Goal: Task Accomplishment & Management: Manage account settings

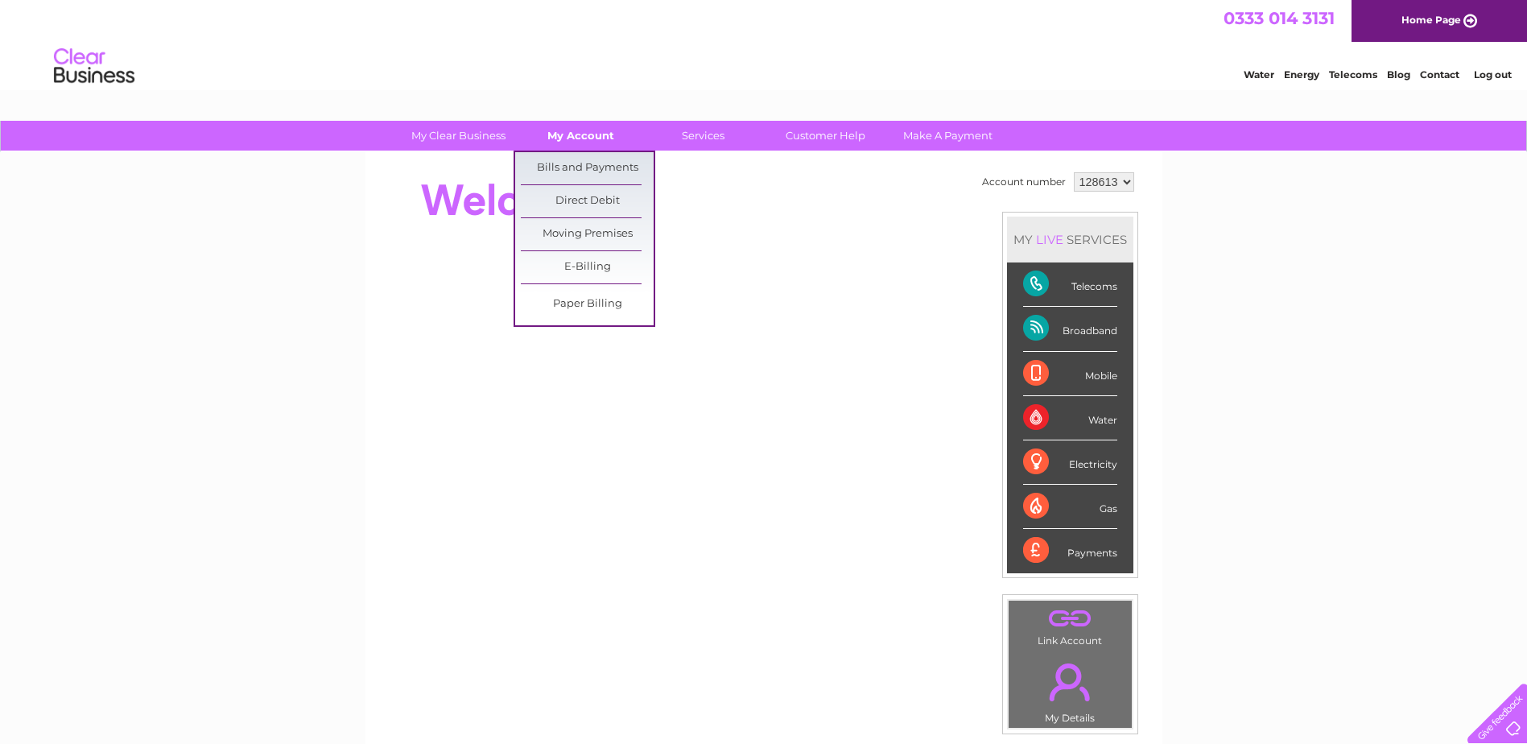
click at [611, 138] on link "My Account" at bounding box center [580, 136] width 133 height 30
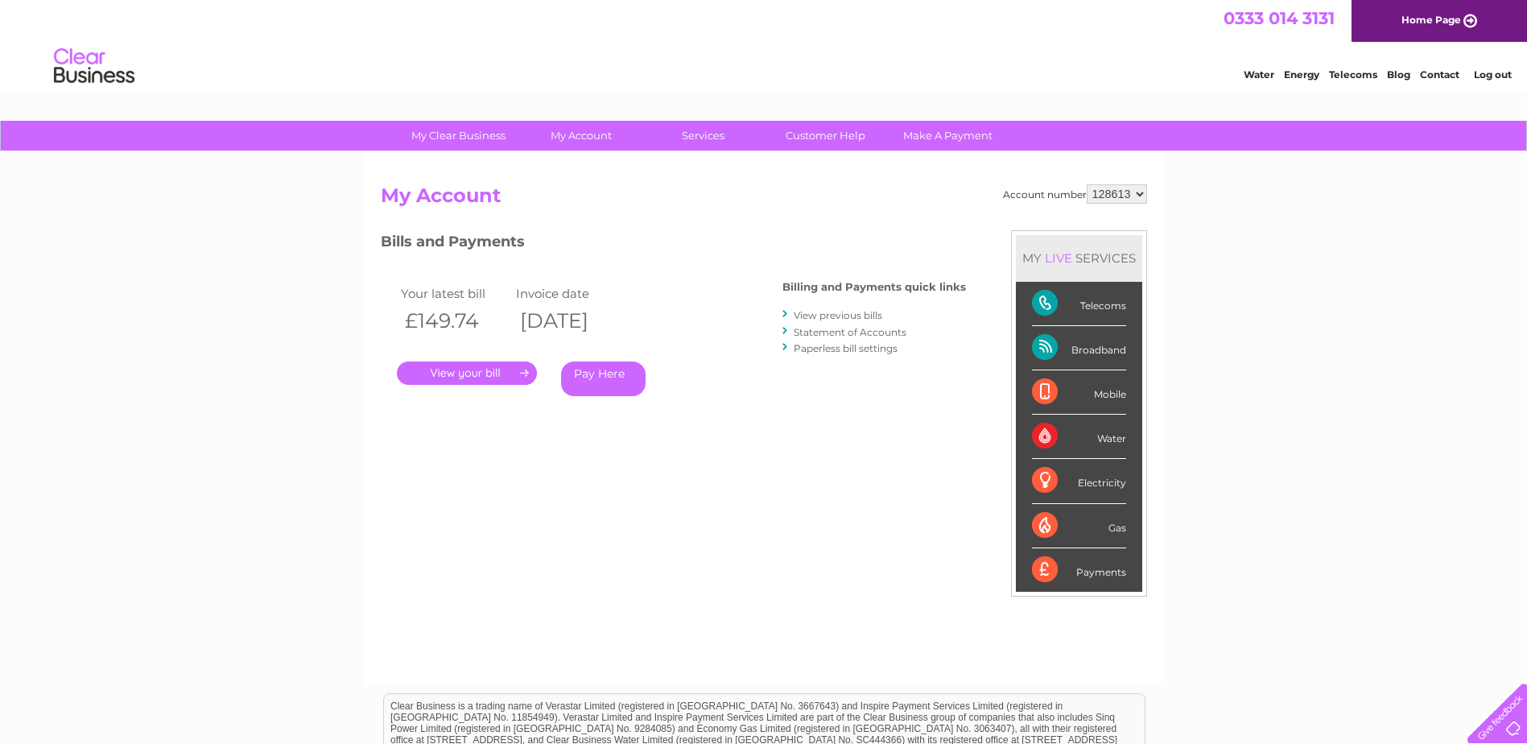
click at [853, 327] on link "Statement of Accounts" at bounding box center [849, 332] width 113 height 12
click at [859, 315] on link "View previous bills" at bounding box center [837, 315] width 89 height 12
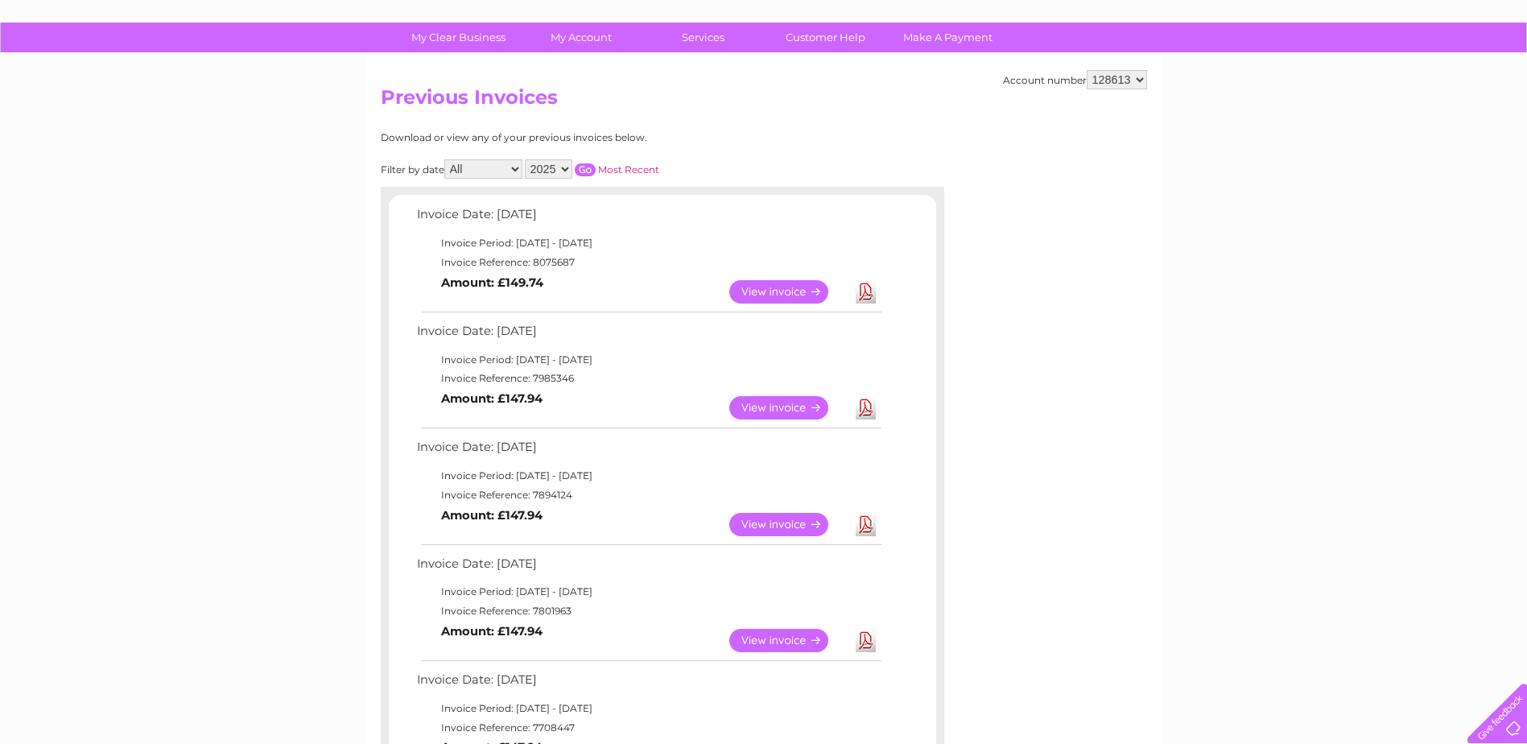
scroll to position [80, 0]
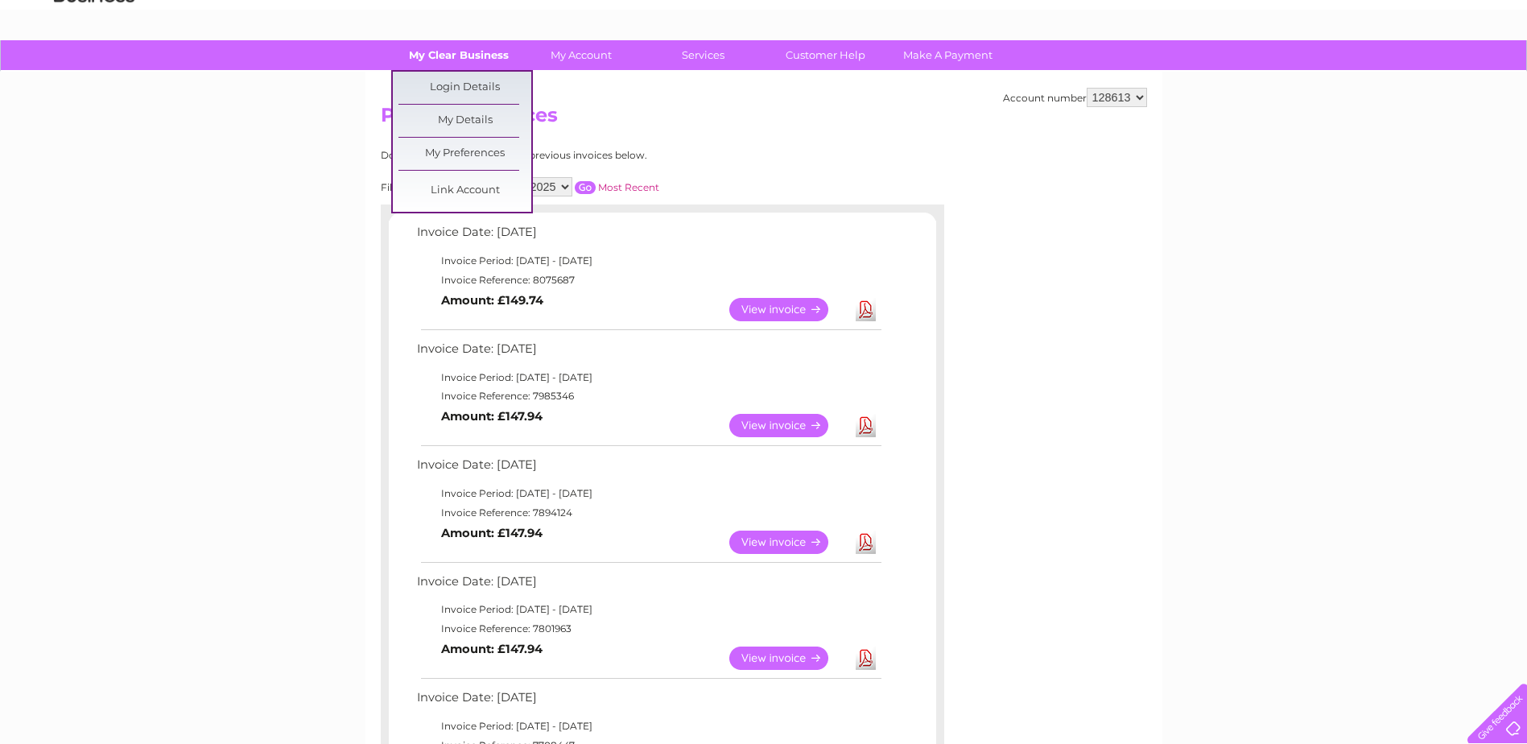
click at [443, 47] on link "My Clear Business" at bounding box center [458, 55] width 133 height 30
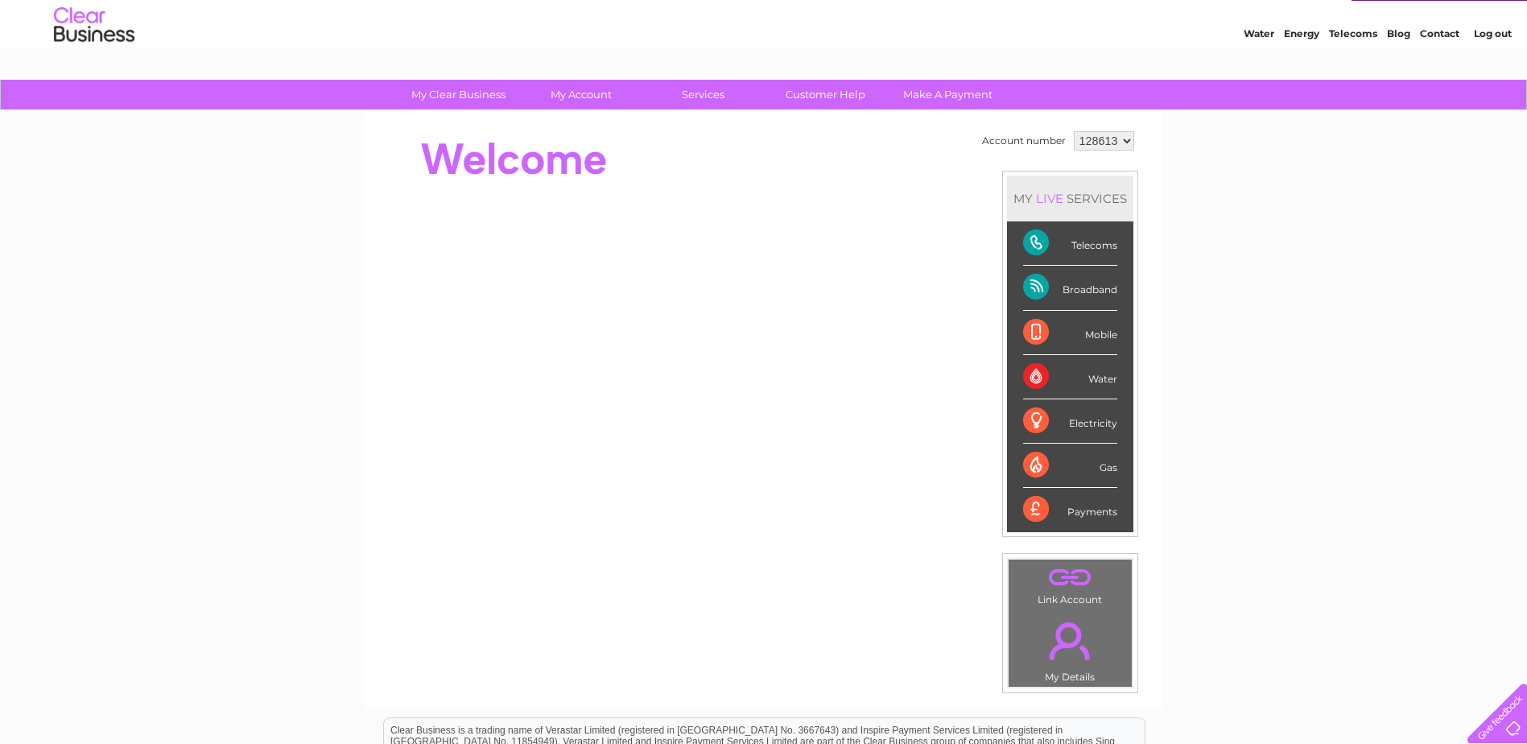
scroll to position [80, 0]
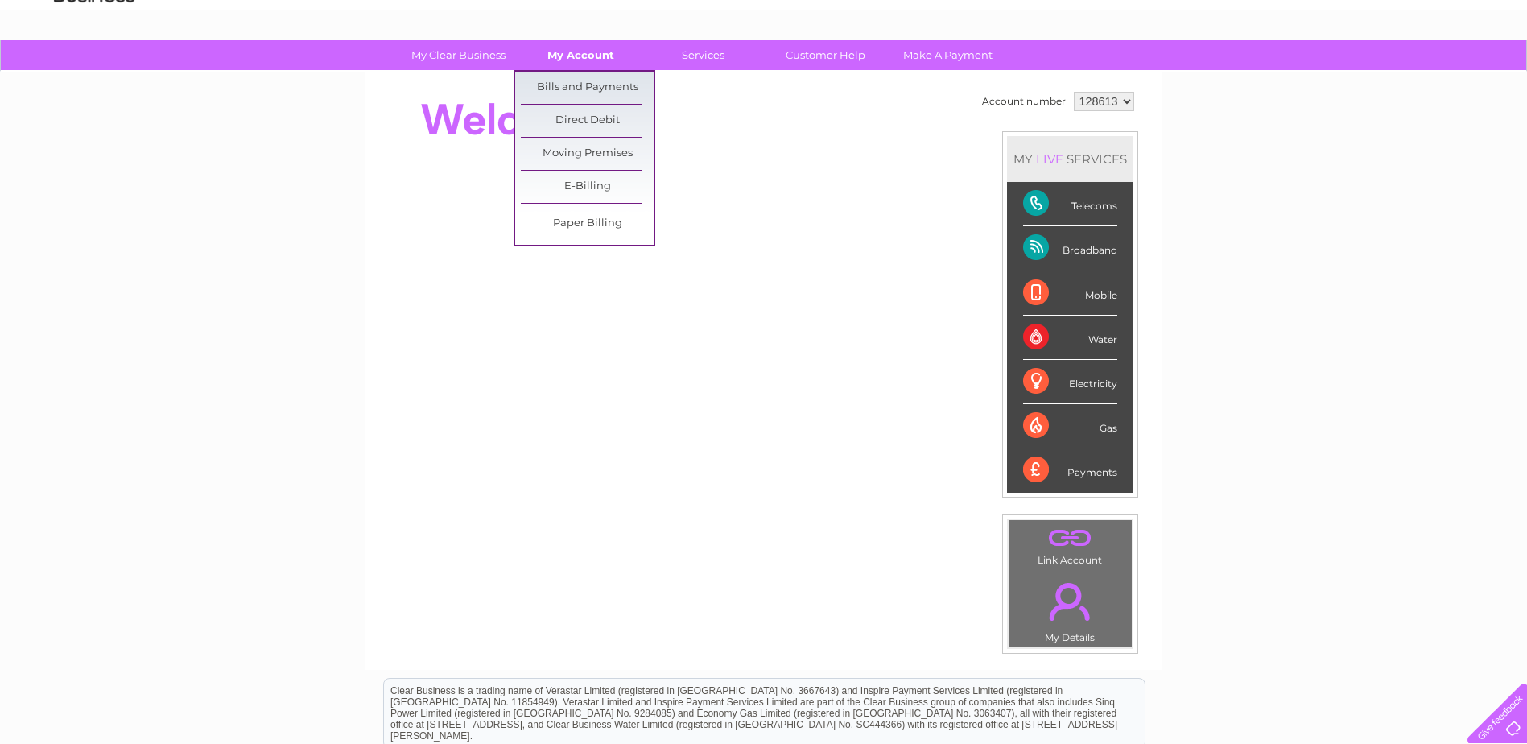
click at [582, 52] on link "My Account" at bounding box center [580, 55] width 133 height 30
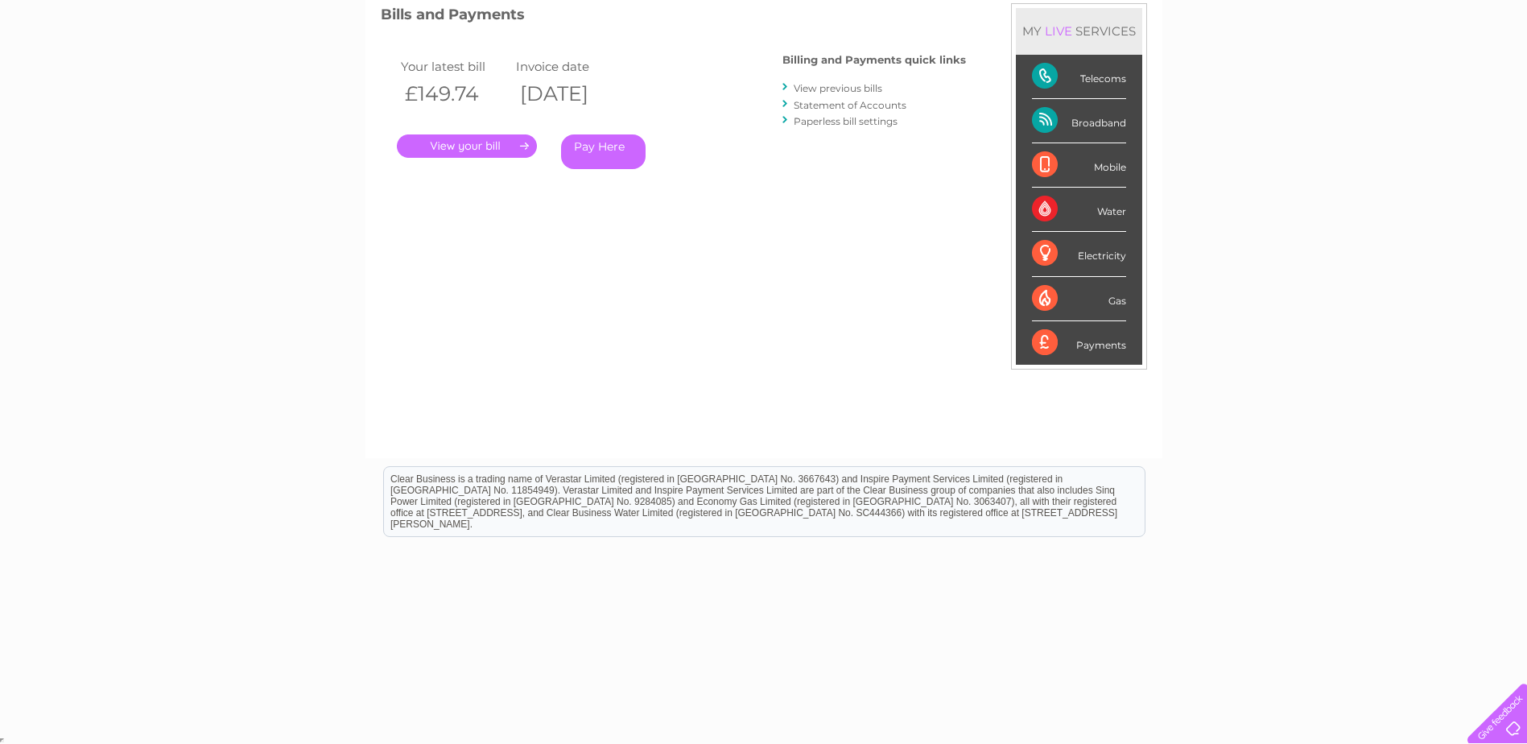
scroll to position [229, 0]
click at [1063, 119] on div "Broadband" at bounding box center [1079, 119] width 94 height 44
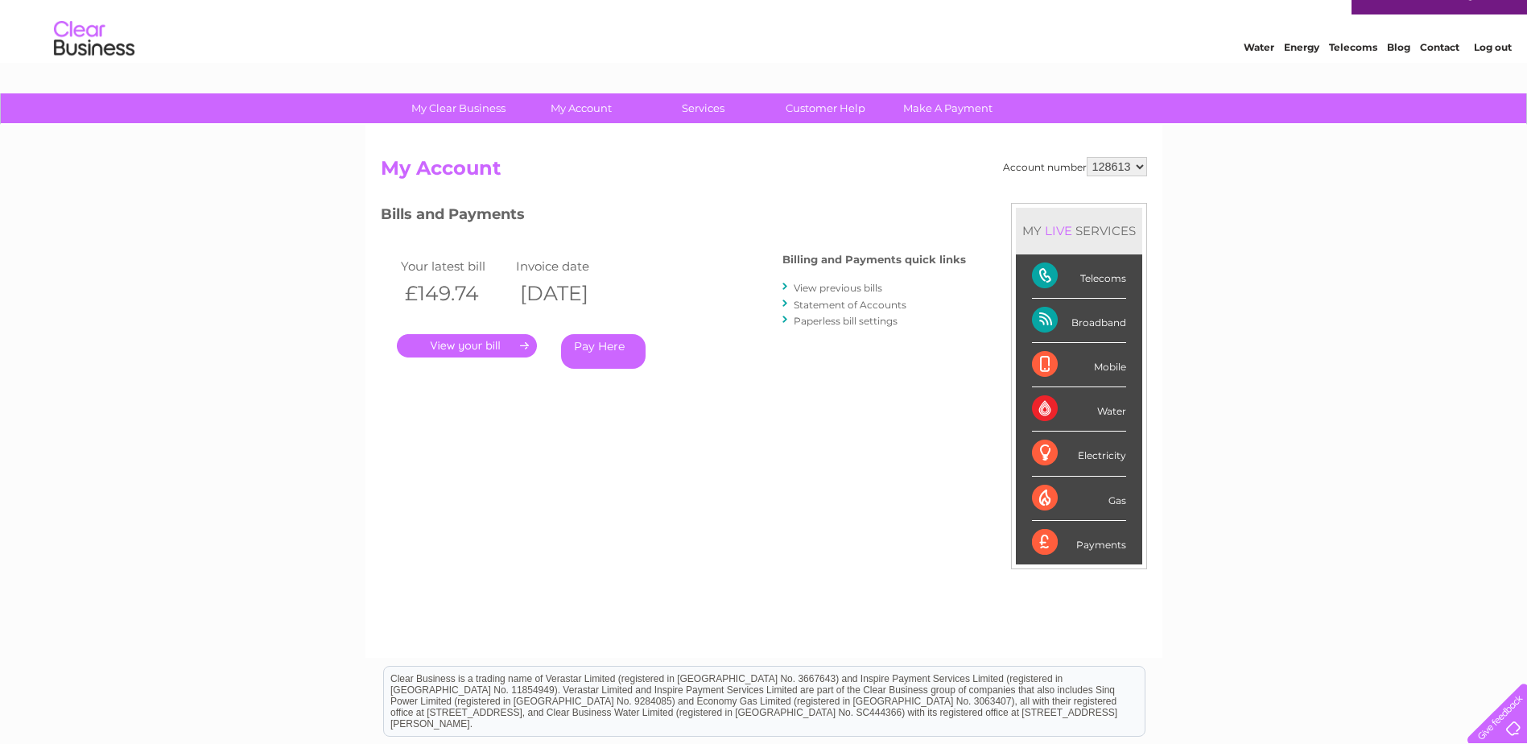
scroll to position [0, 0]
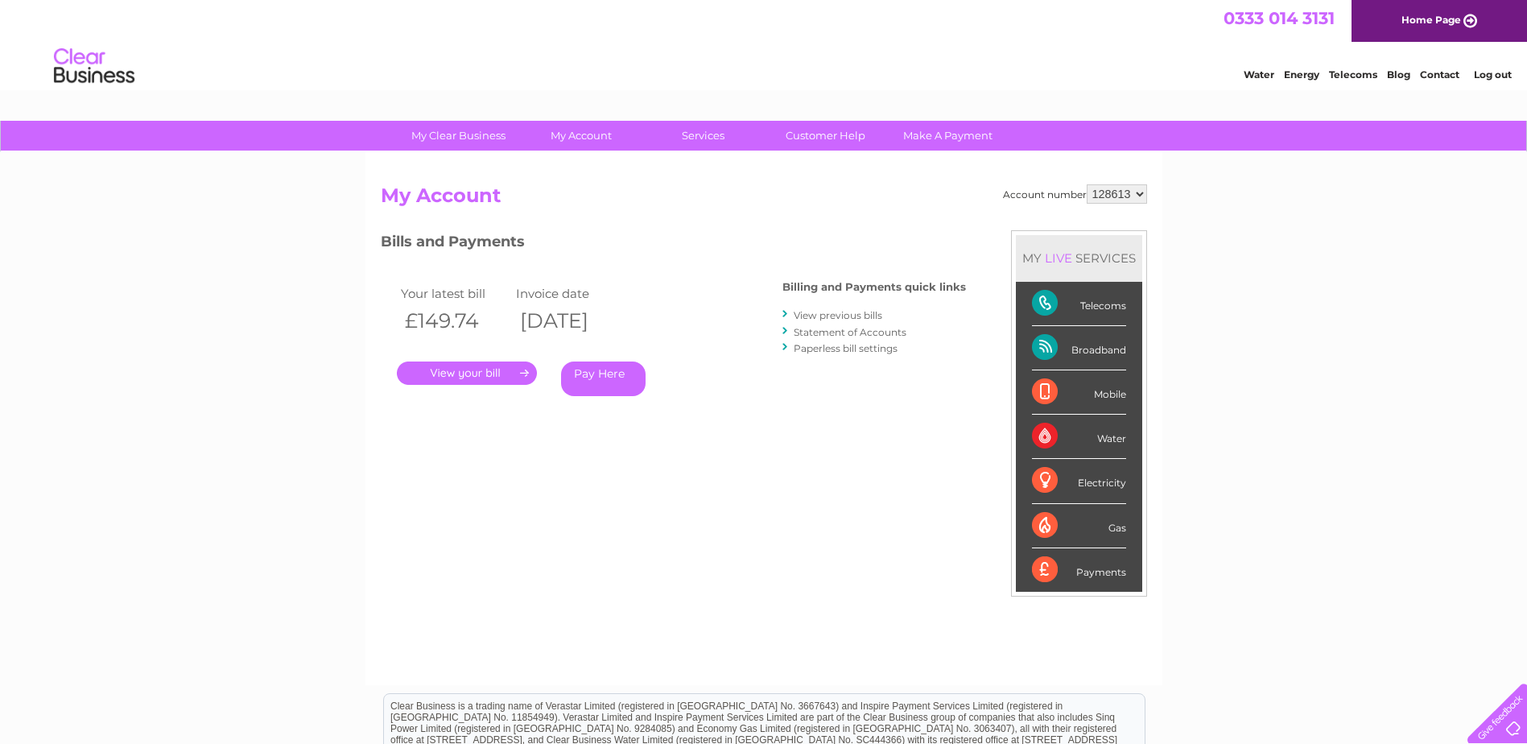
click at [826, 312] on link "View previous bills" at bounding box center [837, 315] width 89 height 12
